Goal: Information Seeking & Learning: Learn about a topic

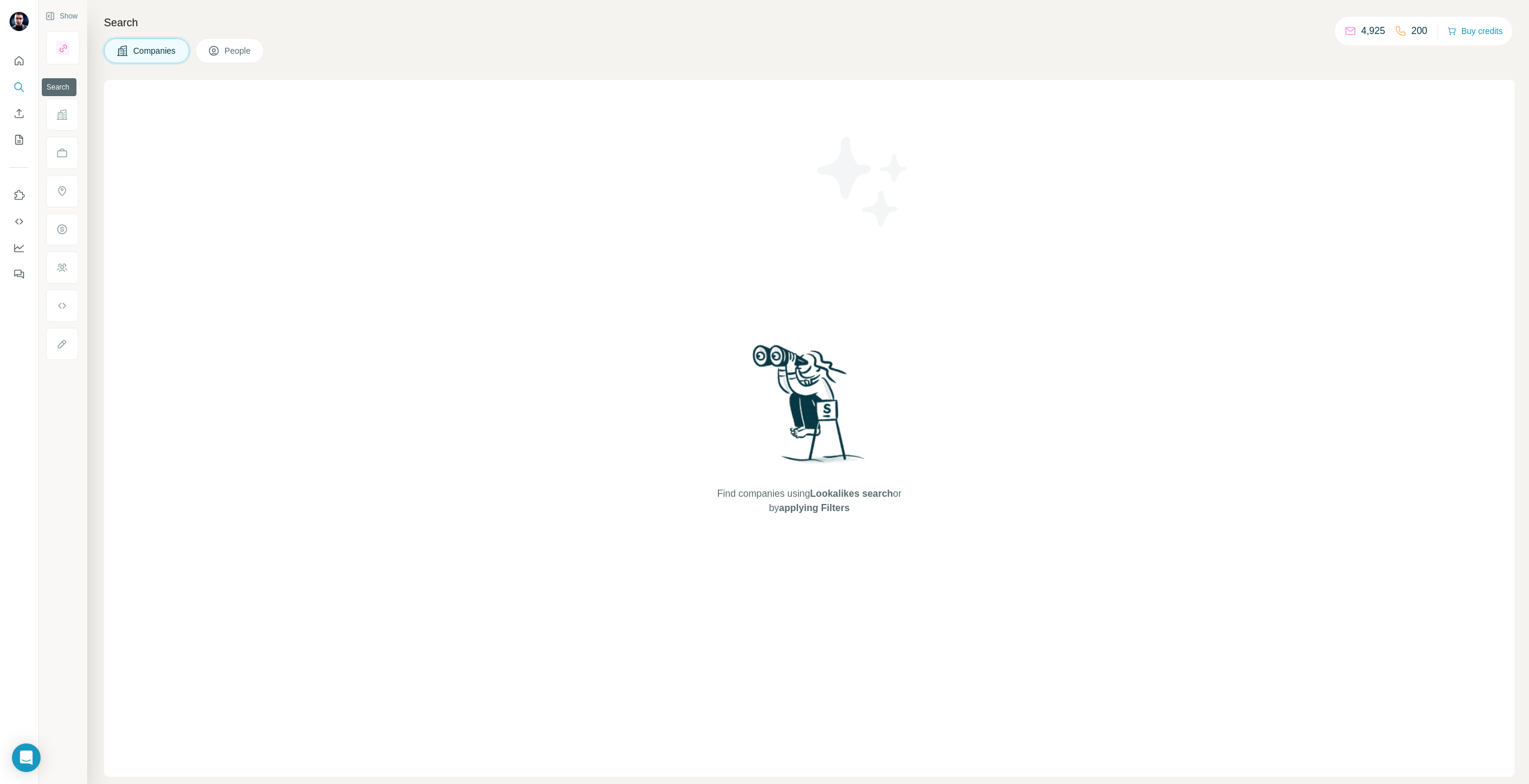
click at [15, 87] on icon "Search" at bounding box center [18, 86] width 8 height 8
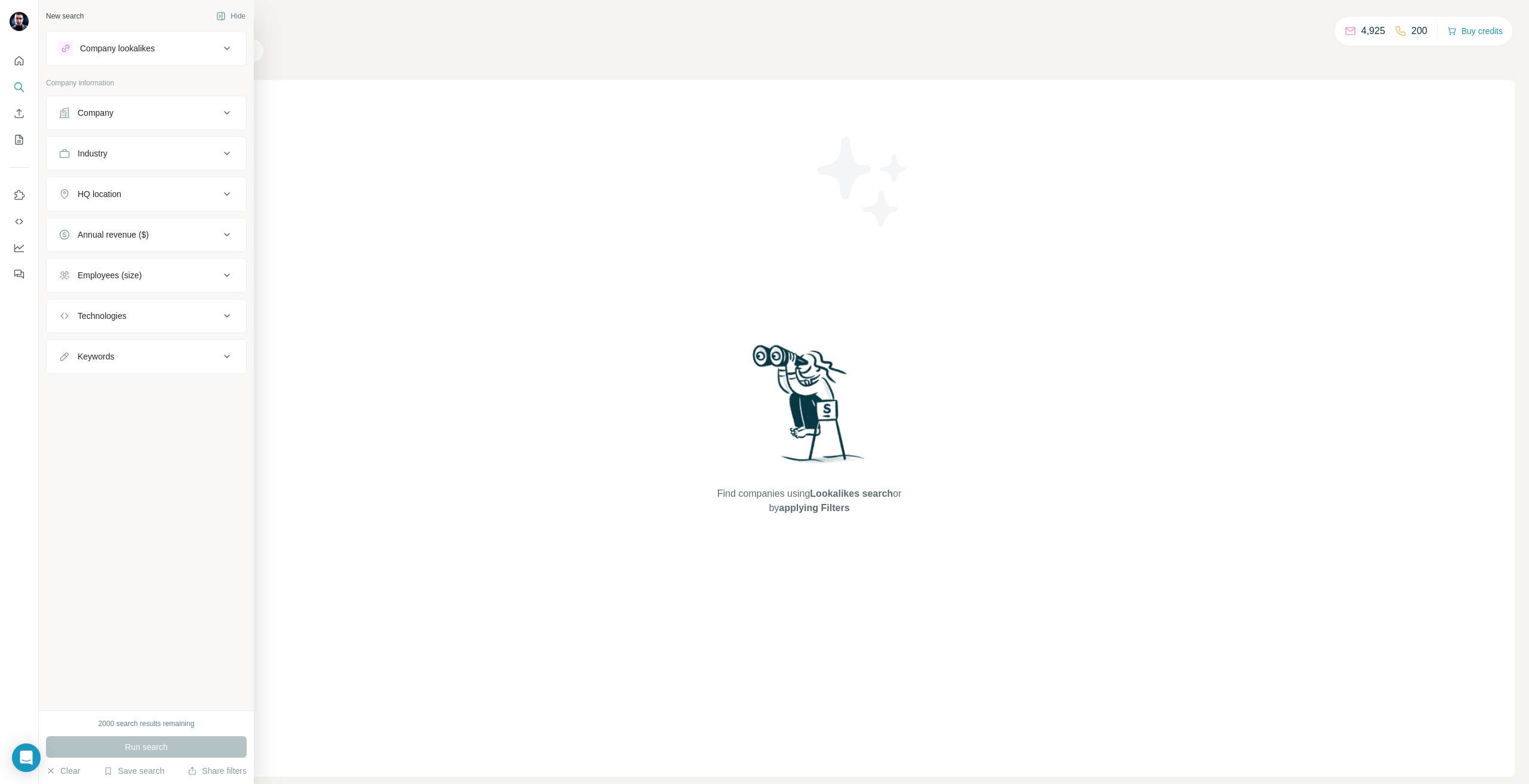
click at [92, 114] on div "Company" at bounding box center [95, 113] width 36 height 12
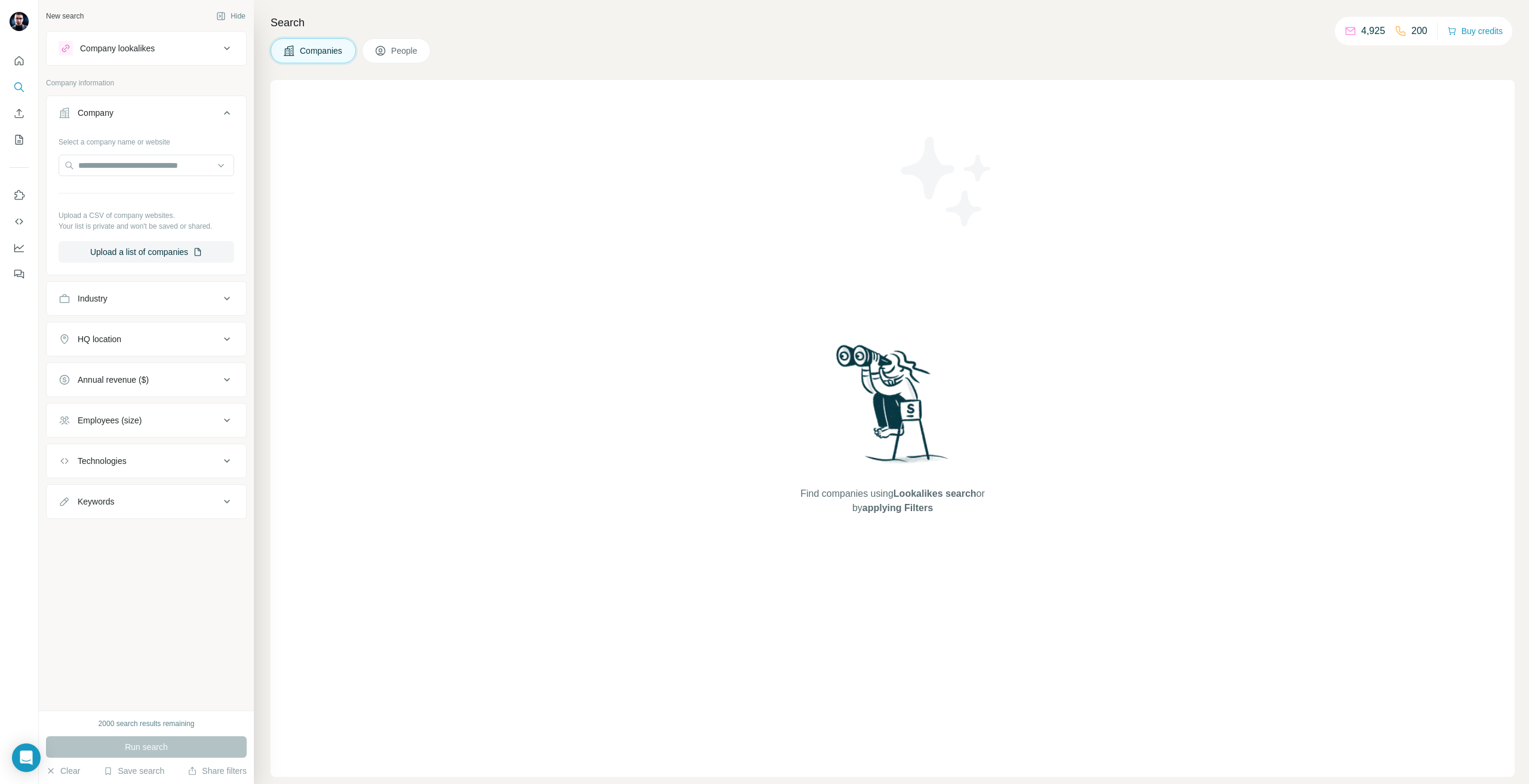
click at [92, 114] on div "Company" at bounding box center [95, 113] width 36 height 12
drag, startPoint x: 120, startPoint y: 274, endPoint x: 113, endPoint y: 278, distance: 8.1
click at [120, 275] on div "Employees (size)" at bounding box center [110, 275] width 64 height 12
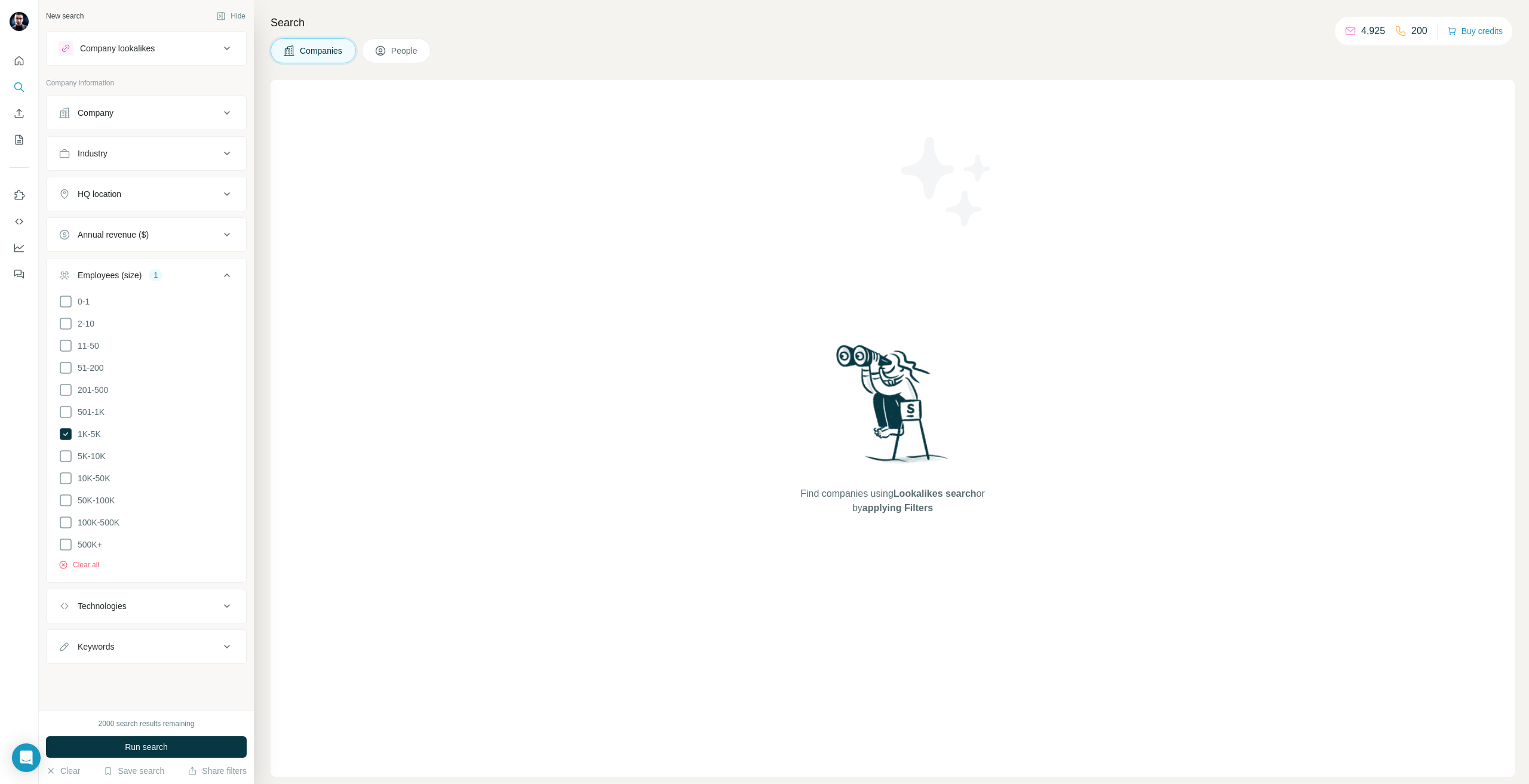
click at [132, 640] on div "Keywords" at bounding box center [139, 646] width 161 height 12
click at [101, 656] on button "Keywords" at bounding box center [146, 648] width 199 height 33
click at [101, 640] on div "Keywords" at bounding box center [96, 646] width 37 height 12
click at [94, 666] on input "text" at bounding box center [134, 676] width 151 height 21
type input "**********"
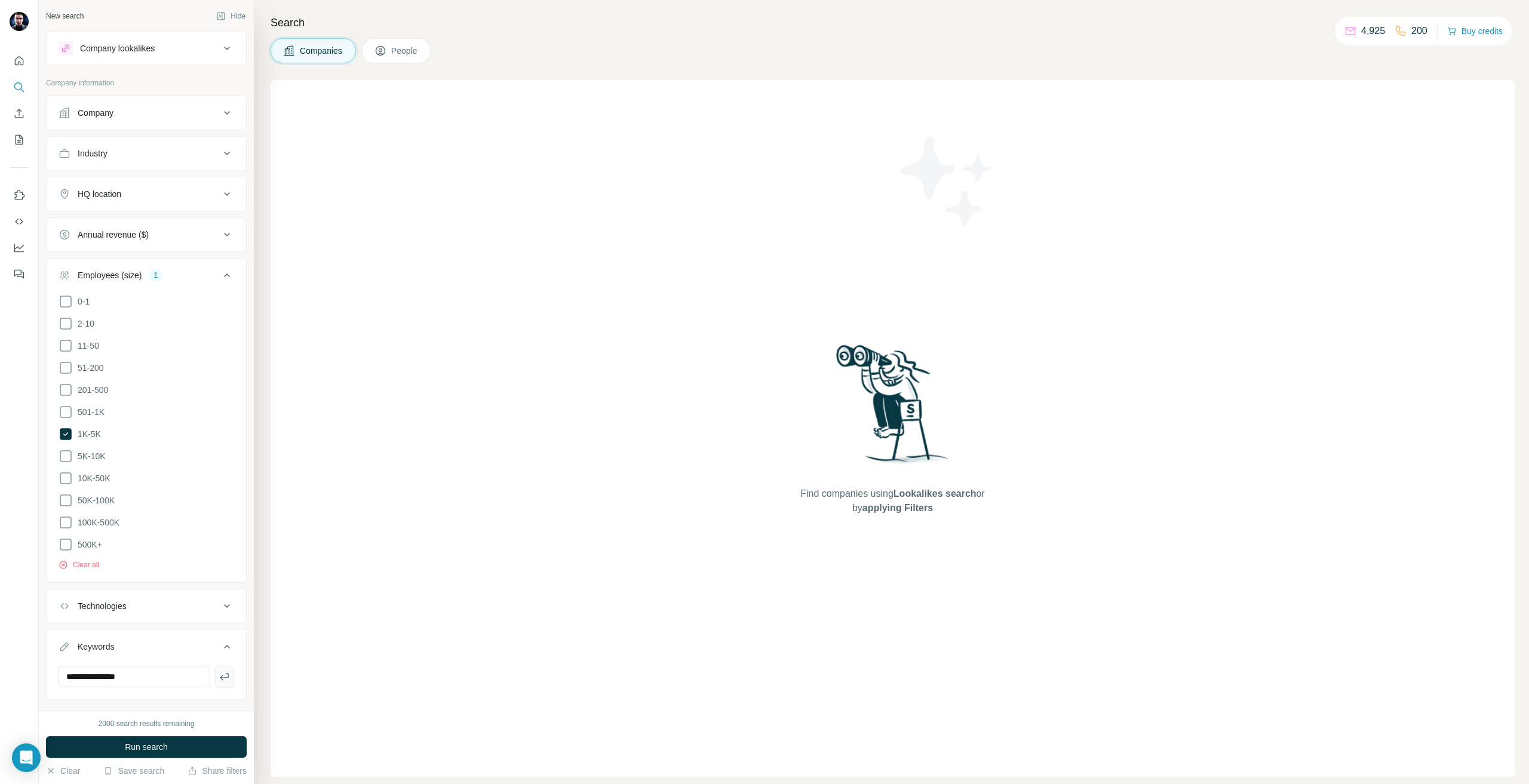
click at [218, 670] on icon "button" at bounding box center [224, 676] width 12 height 12
click at [139, 193] on div "HQ location" at bounding box center [139, 194] width 161 height 12
click at [96, 230] on input "text" at bounding box center [146, 224] width 176 height 21
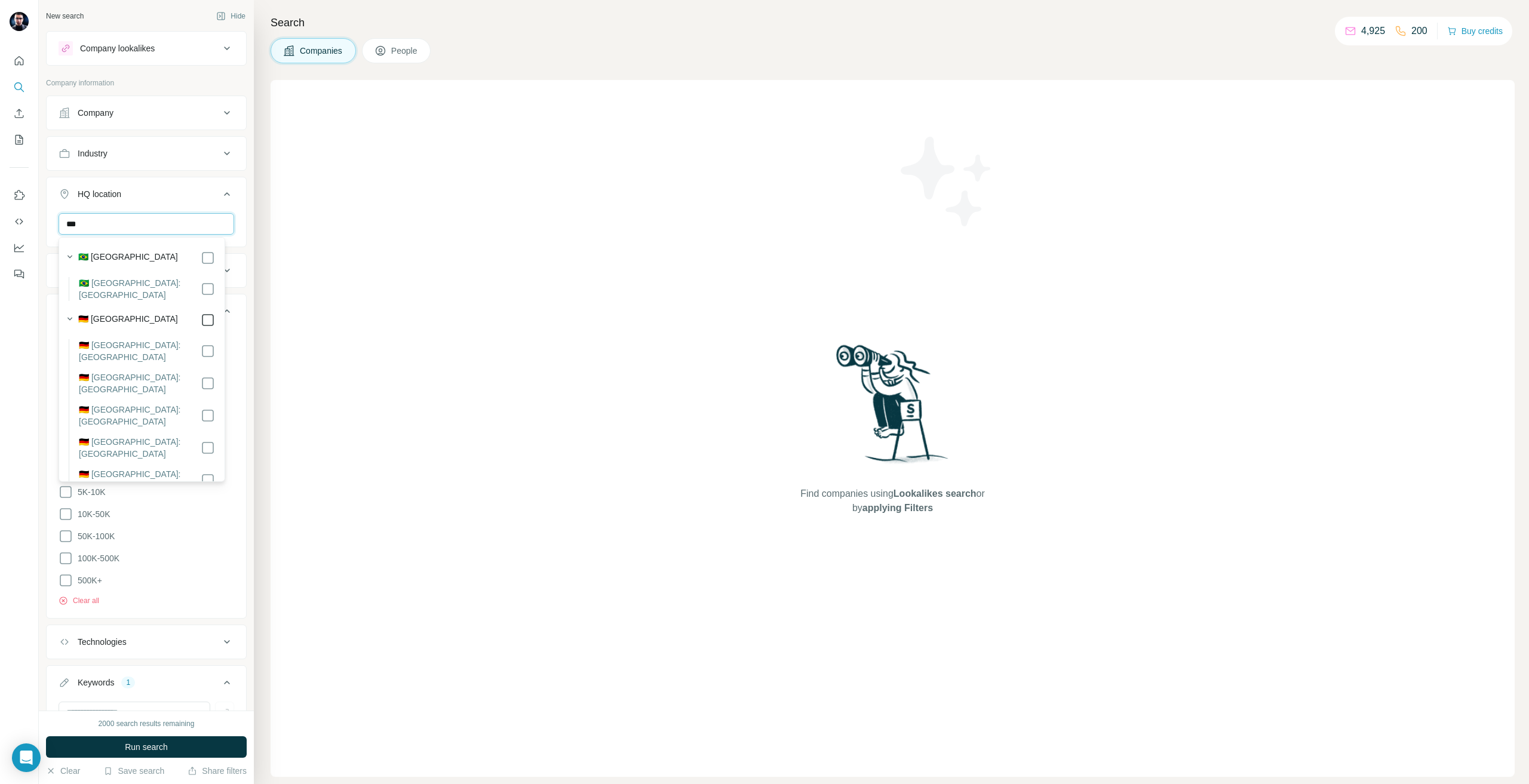
type input "***"
click at [201, 312] on div at bounding box center [208, 319] width 15 height 15
click at [111, 728] on div "2000 search results remaining" at bounding box center [146, 723] width 96 height 11
click at [118, 732] on div "2000 search results remaining Run search Clear Save search Share filters" at bounding box center [146, 747] width 215 height 74
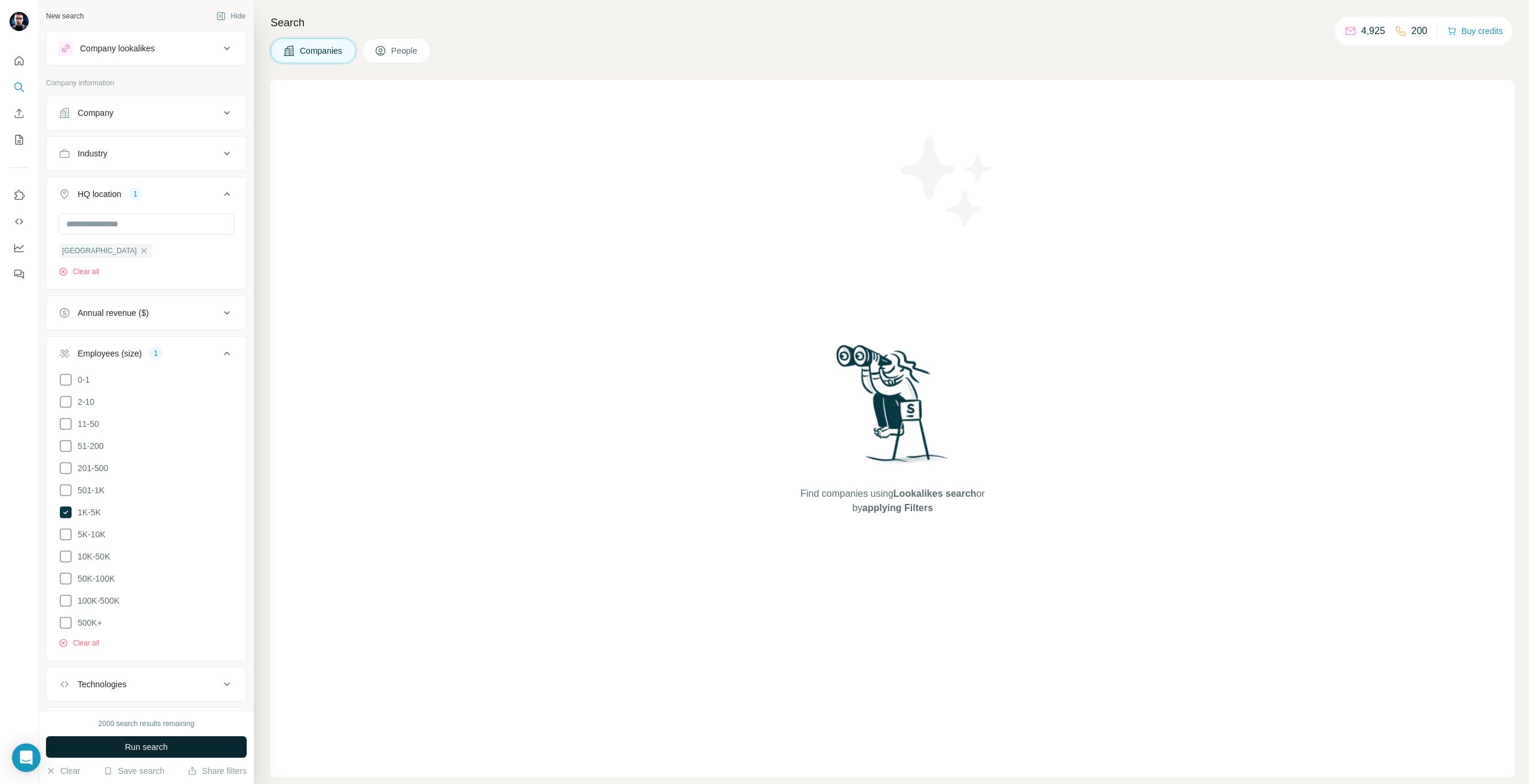
click at [132, 736] on button "Run search" at bounding box center [146, 746] width 201 height 21
click at [107, 316] on div "Annual revenue ($)" at bounding box center [113, 312] width 71 height 12
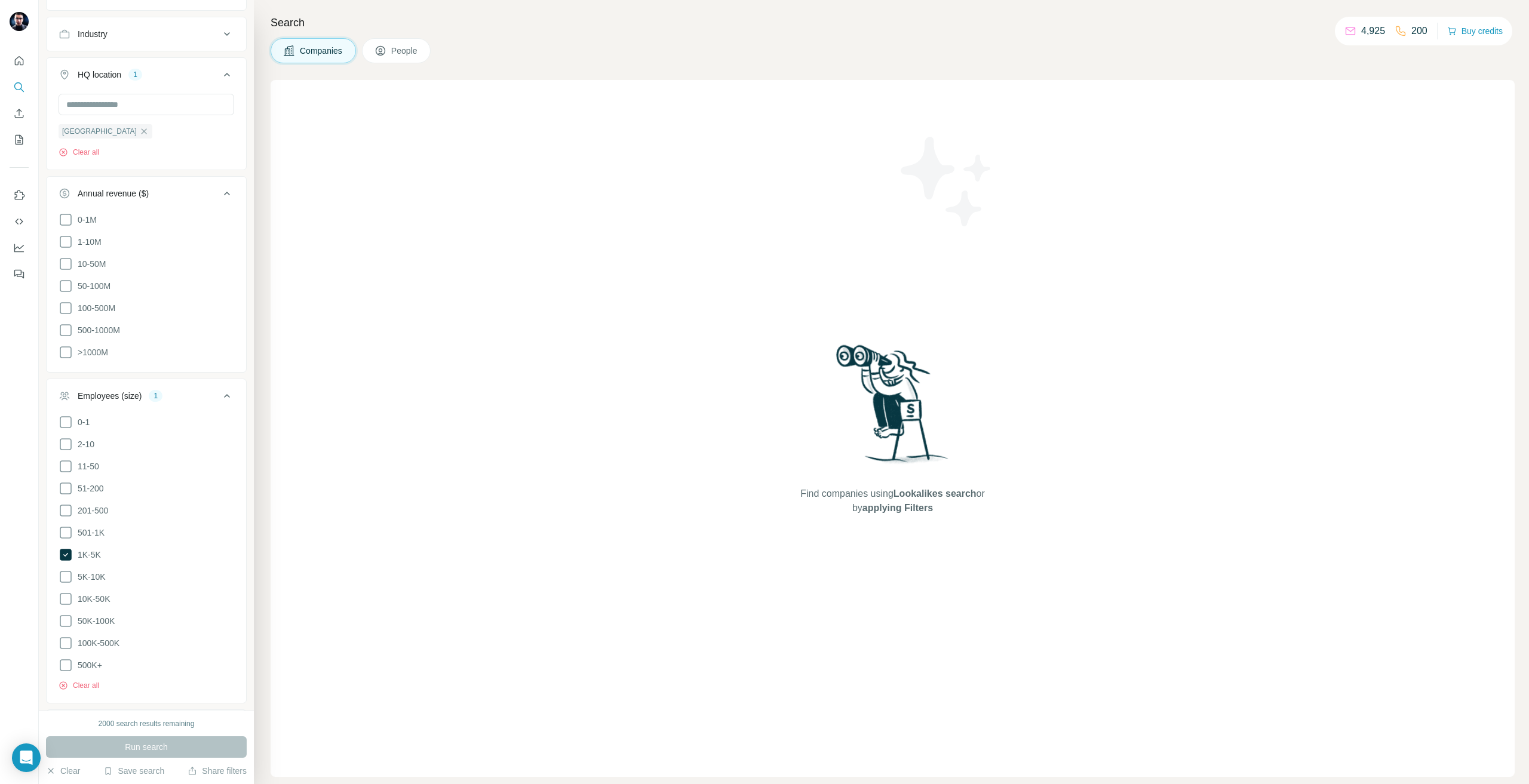
click at [125, 390] on div "Employees (size)" at bounding box center [110, 396] width 64 height 12
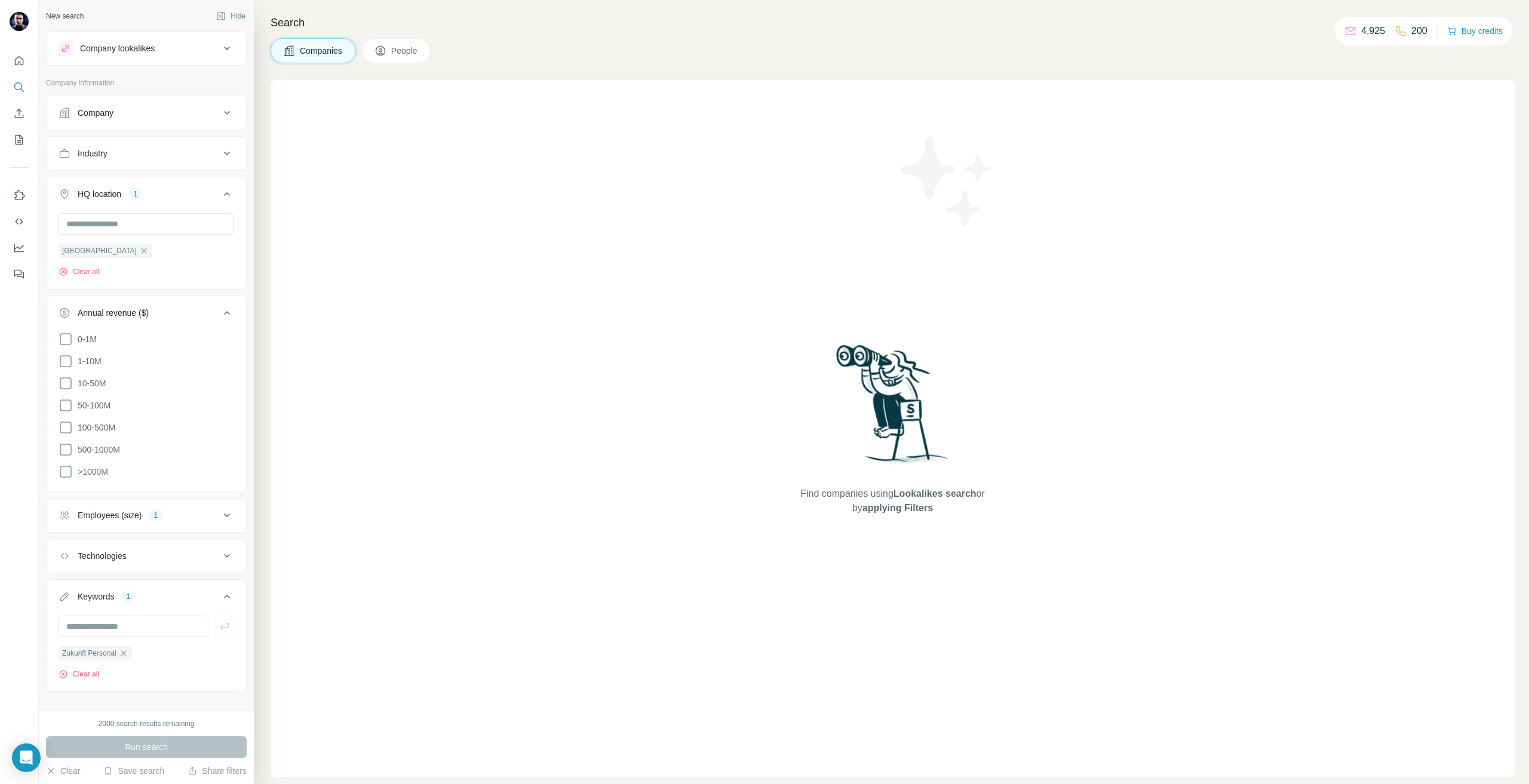
click at [86, 98] on button "Company" at bounding box center [146, 113] width 199 height 29
